Goal: Task Accomplishment & Management: Manage account settings

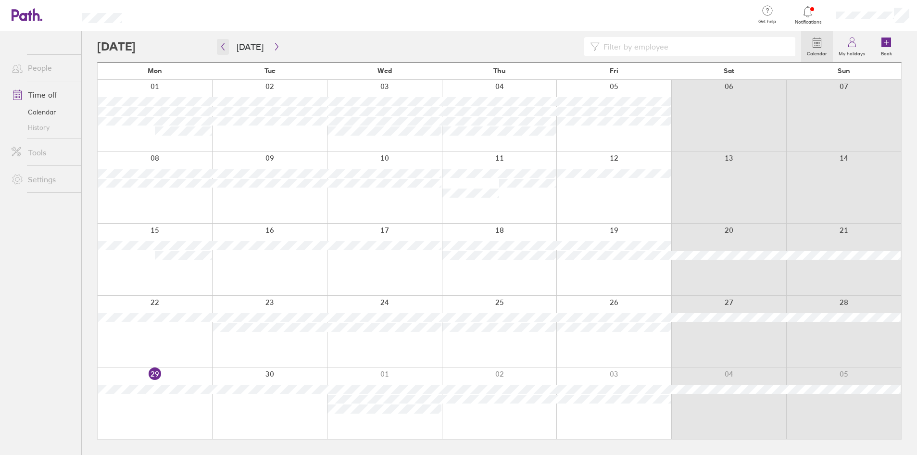
click at [222, 47] on icon "button" at bounding box center [223, 46] width 3 height 7
